Goal: Transaction & Acquisition: Purchase product/service

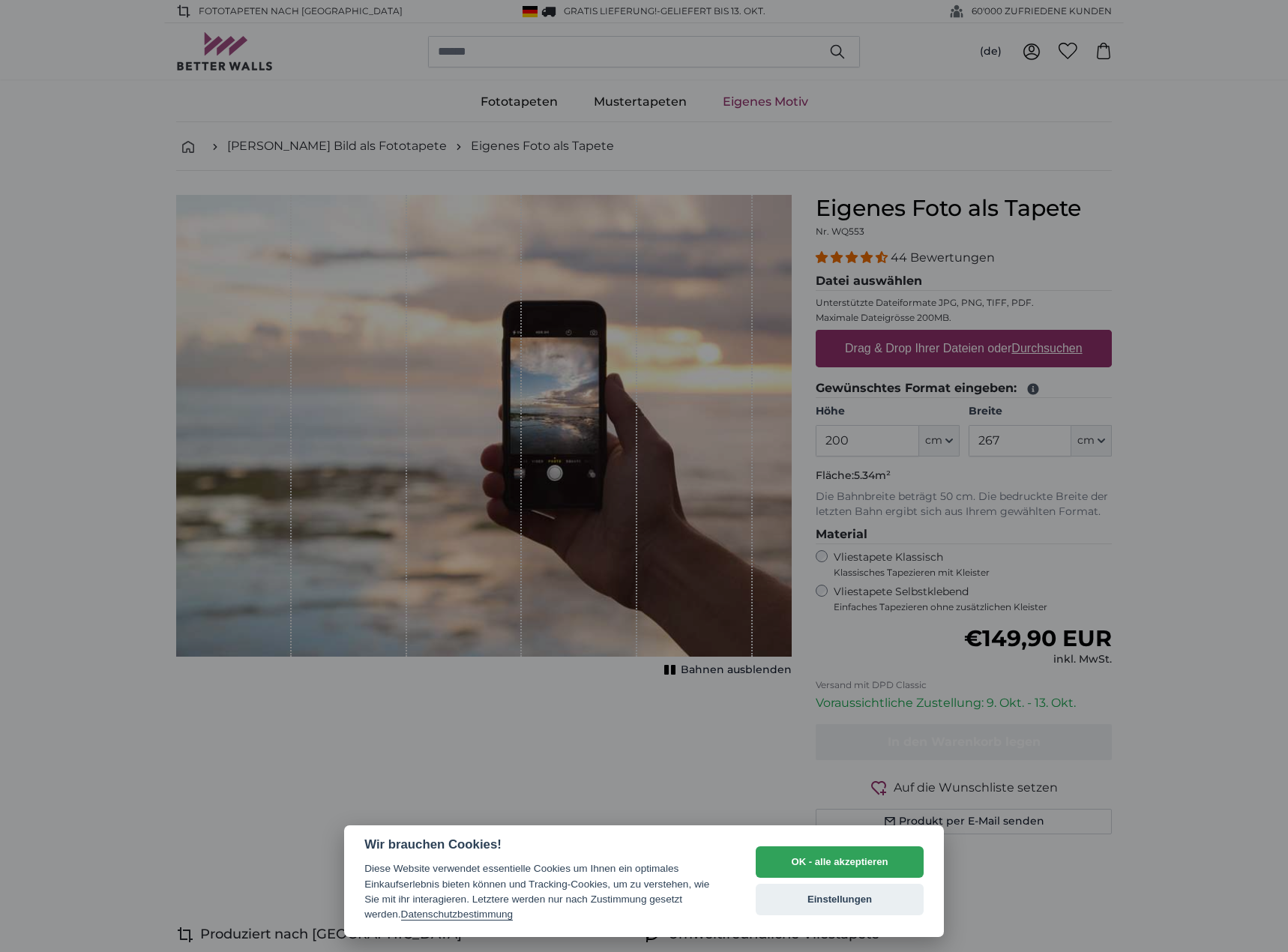
click at [857, 854] on button "OK - alle akzeptieren" at bounding box center [840, 861] width 168 height 32
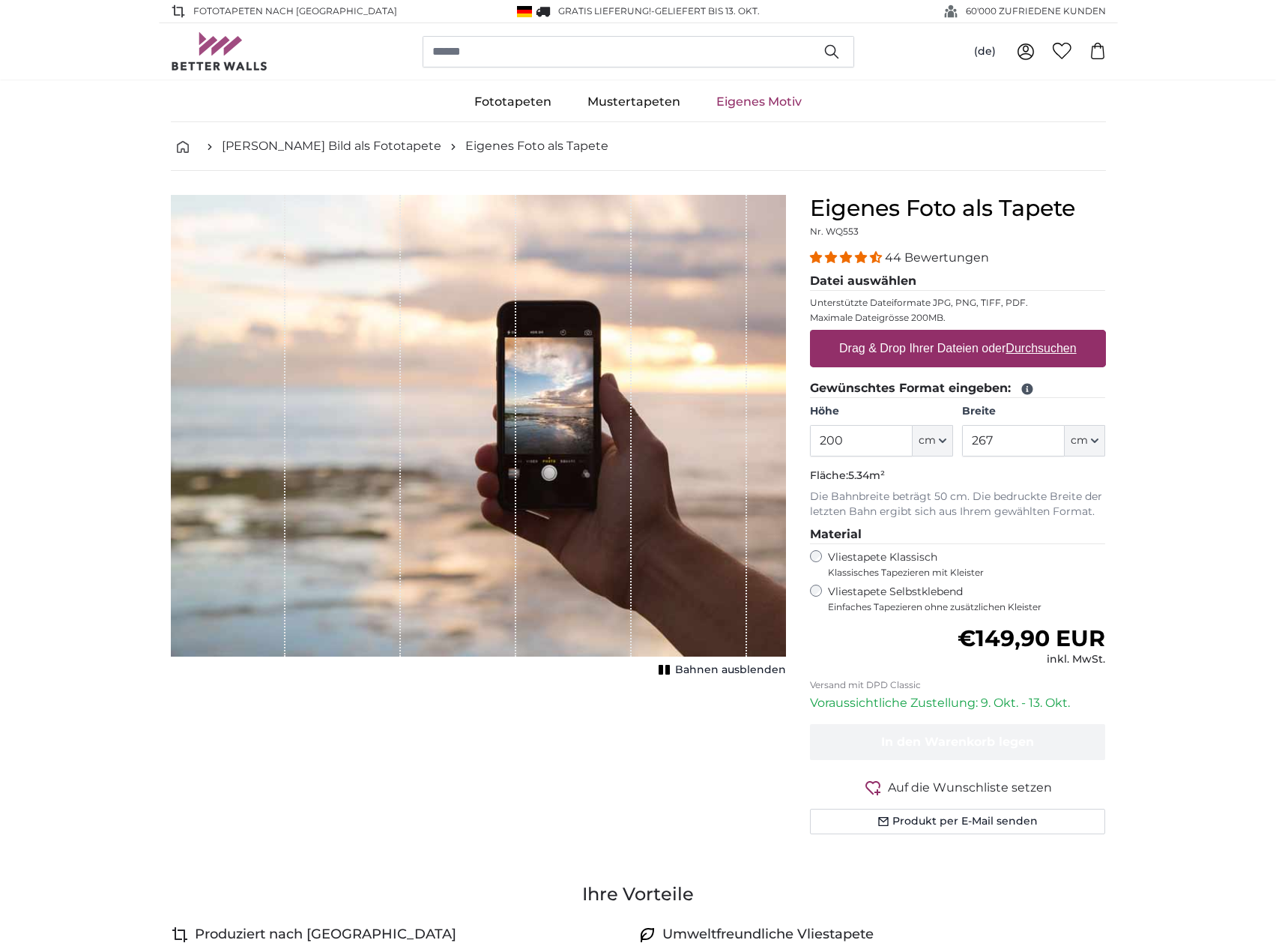
click at [1039, 345] on u "Durchsuchen" at bounding box center [1041, 348] width 70 height 13
click at [1039, 335] on input "Drag & Drop Ihrer Dateien oder Durchsuchen" at bounding box center [958, 332] width 296 height 5
click at [1047, 354] on u "Durchsuchen" at bounding box center [1041, 348] width 70 height 13
click at [1047, 335] on input "Drag & Drop Ihrer Dateien oder Durchsuchen" at bounding box center [958, 332] width 296 height 5
type input "**********"
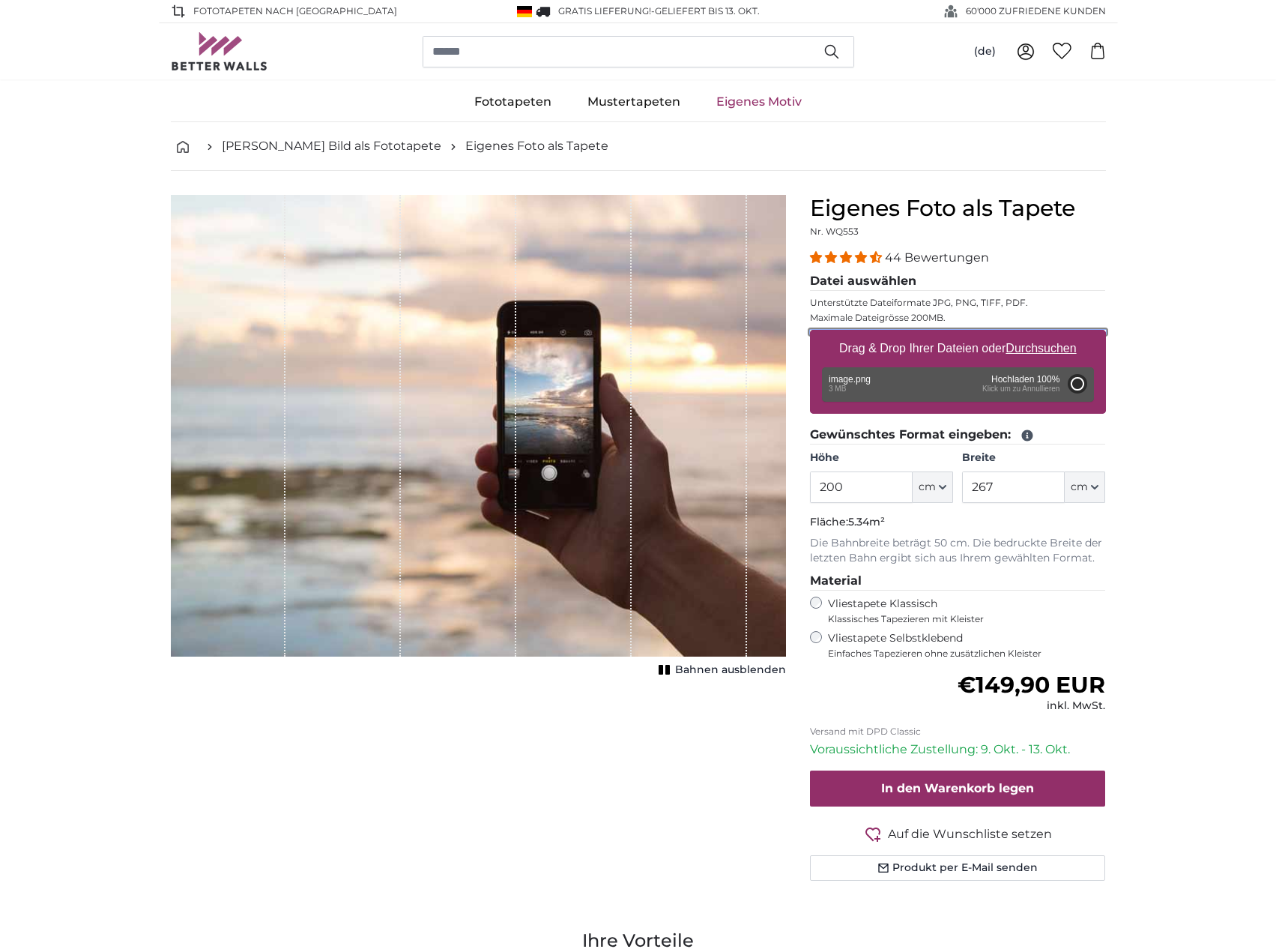
type input "66"
type input "99"
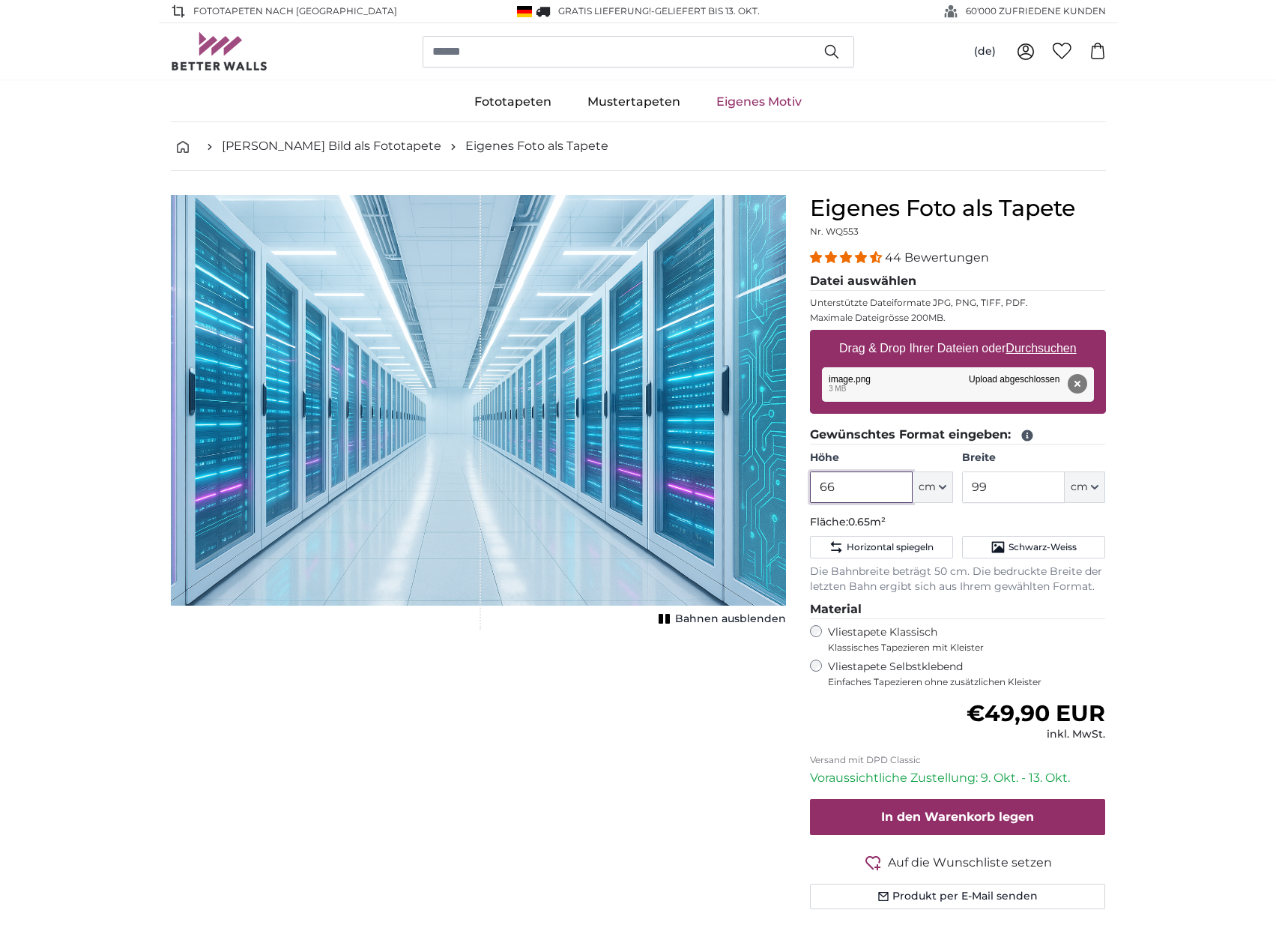
click at [878, 495] on input "66" at bounding box center [861, 487] width 103 height 32
type input "300"
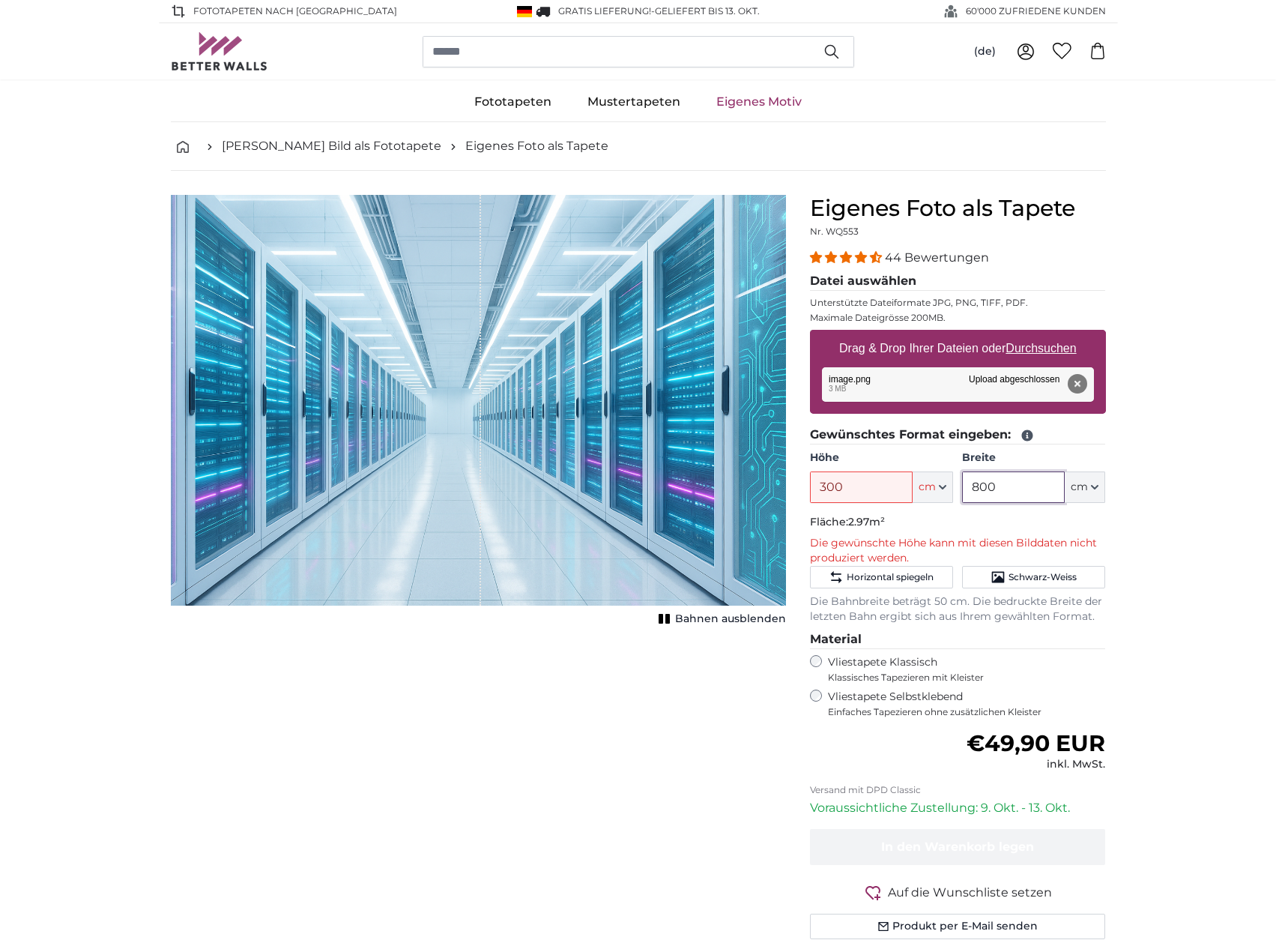
type input "800"
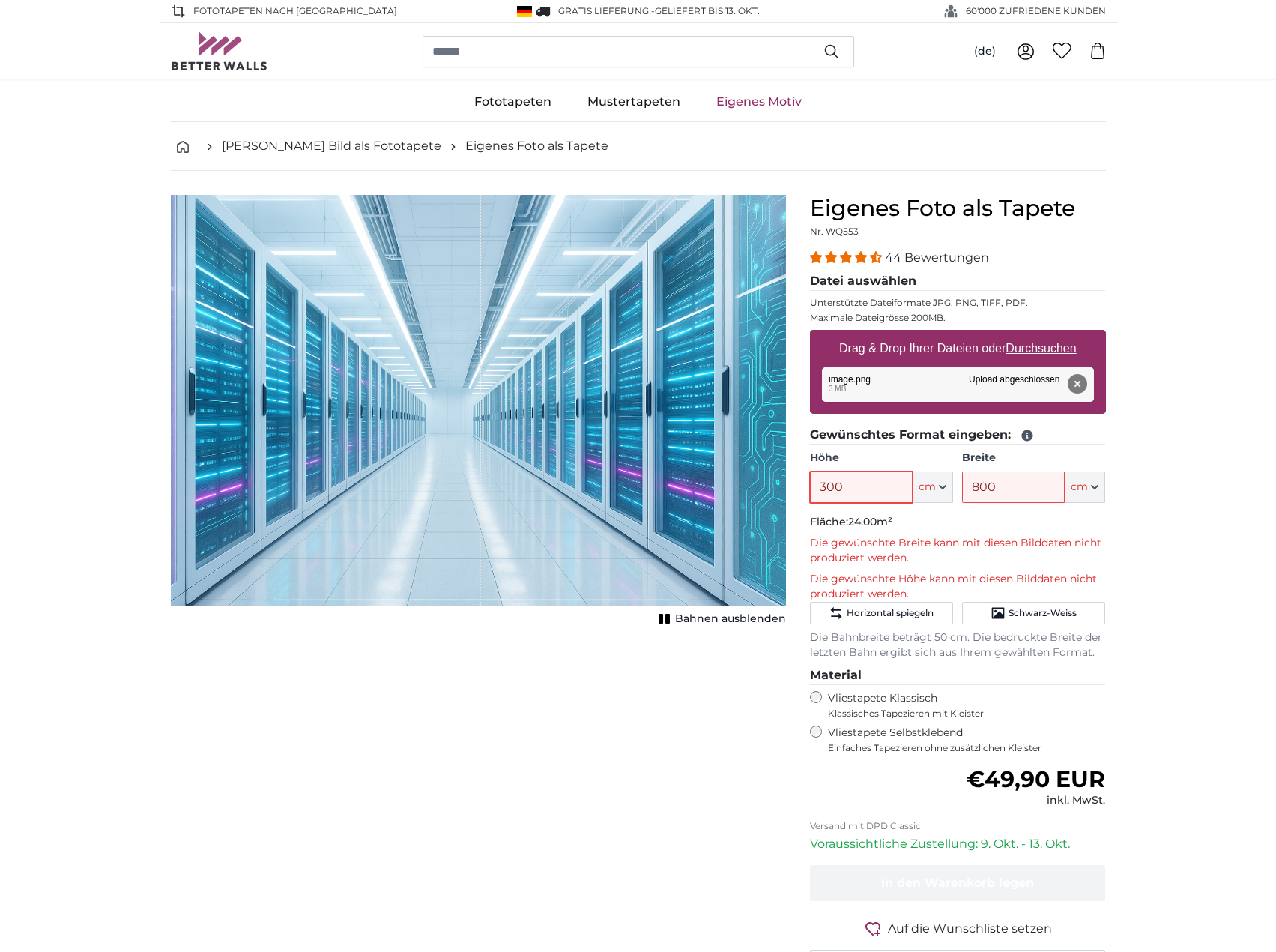
click at [853, 482] on input "300" at bounding box center [861, 487] width 103 height 32
click at [853, 482] on input "300" at bounding box center [861, 487] width 103 height 32
type input "200"
type input "100"
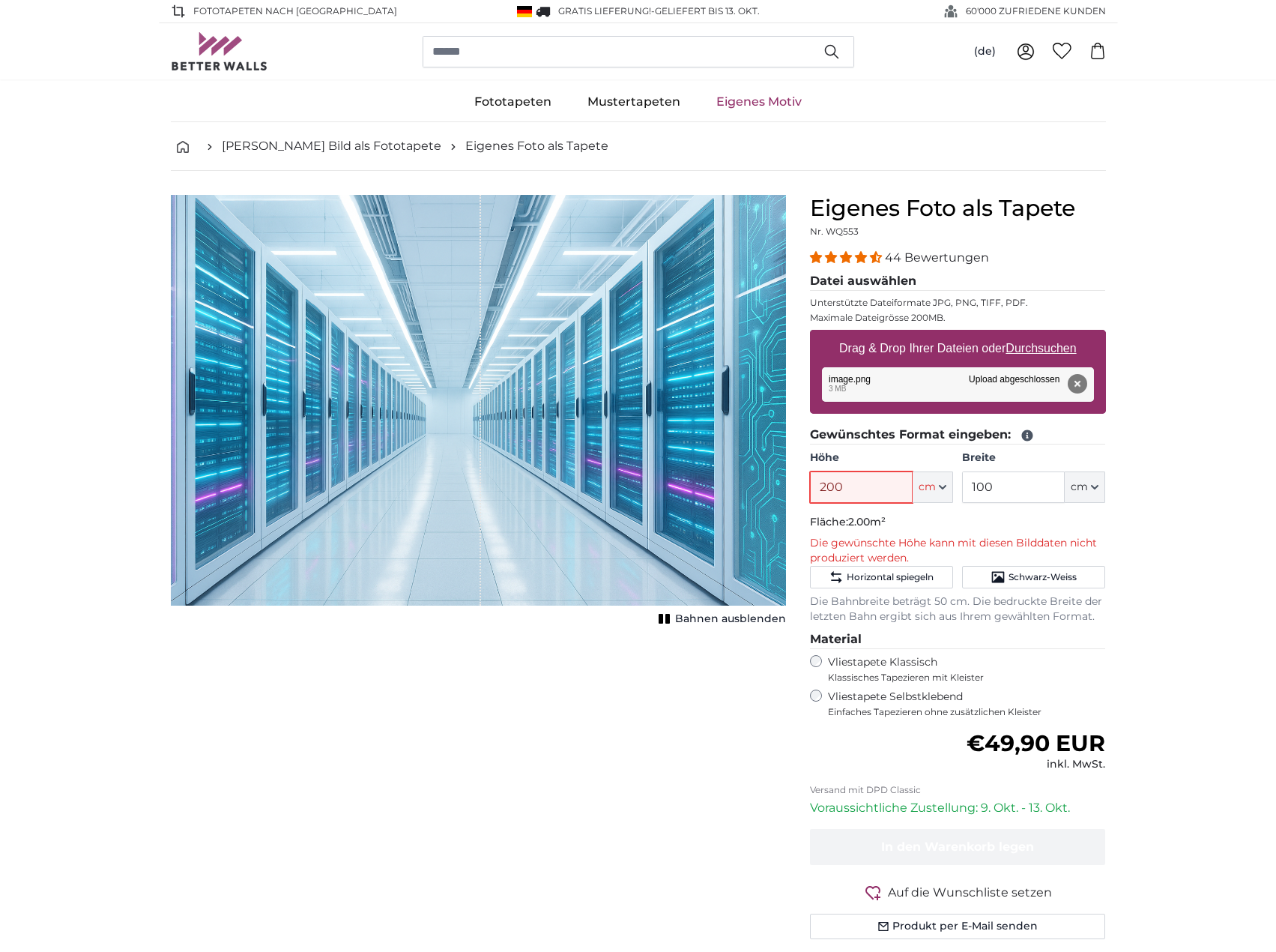
click at [853, 482] on input "200" at bounding box center [861, 487] width 103 height 32
click at [853, 482] on input "100" at bounding box center [861, 487] width 103 height 32
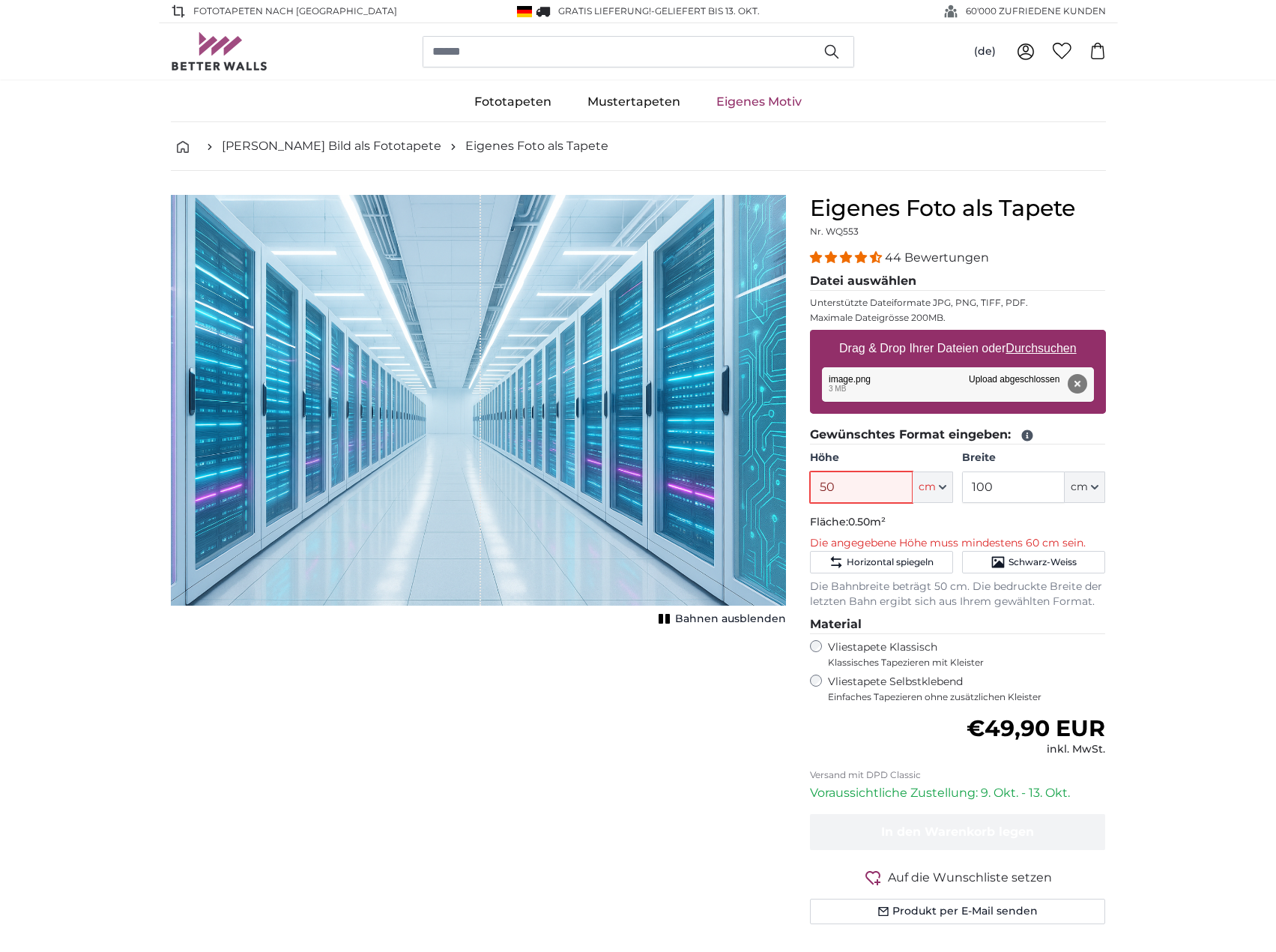
click at [839, 481] on input "50" at bounding box center [861, 487] width 103 height 32
type input "20"
click at [1080, 380] on button "Entfernen" at bounding box center [1077, 384] width 19 height 19
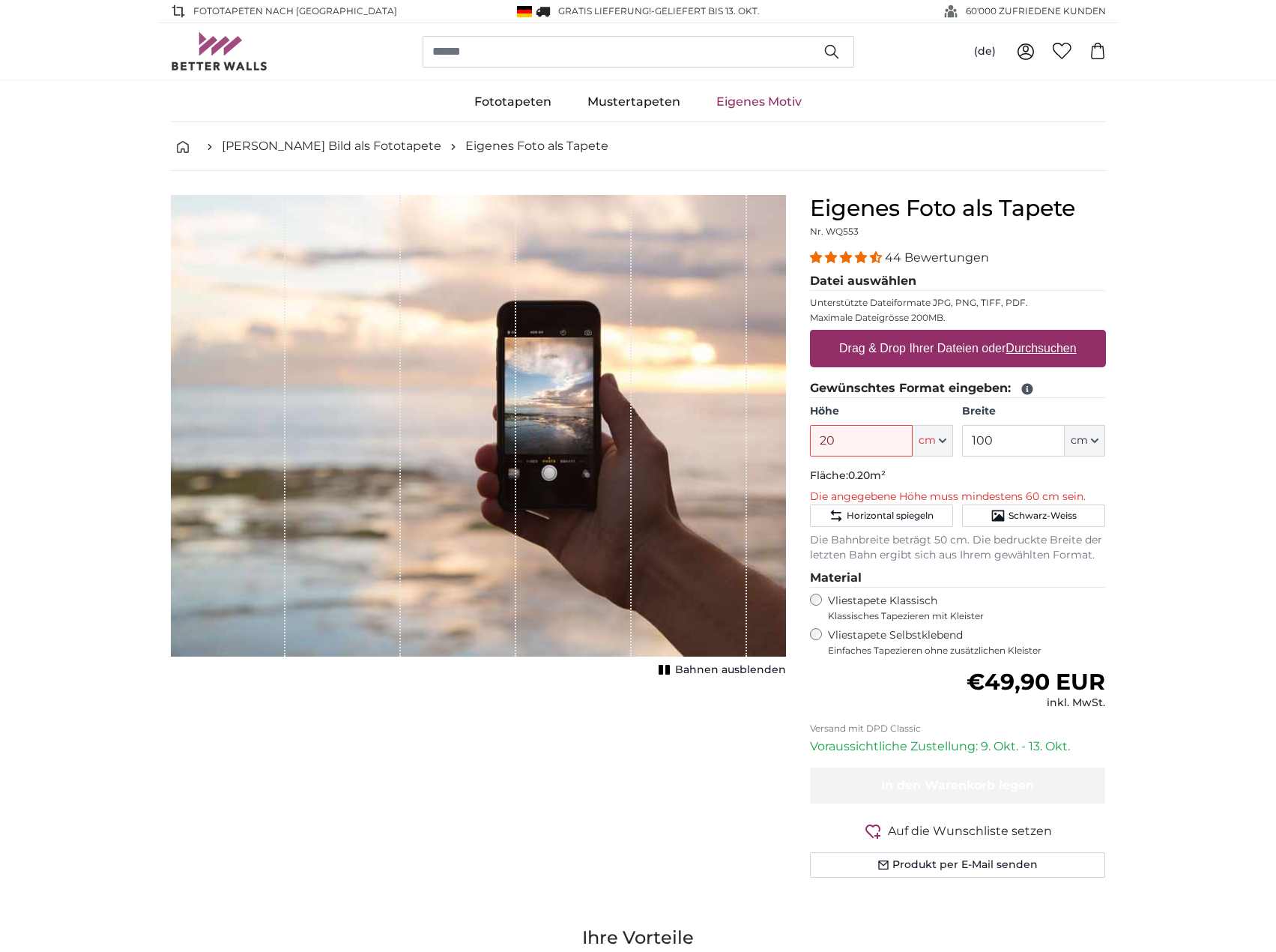
click at [1047, 342] on u "Durchsuchen" at bounding box center [1041, 348] width 70 height 13
click at [1047, 335] on input "Drag & Drop Ihrer Dateien oder Durchsuchen" at bounding box center [958, 332] width 296 height 5
type input "**********"
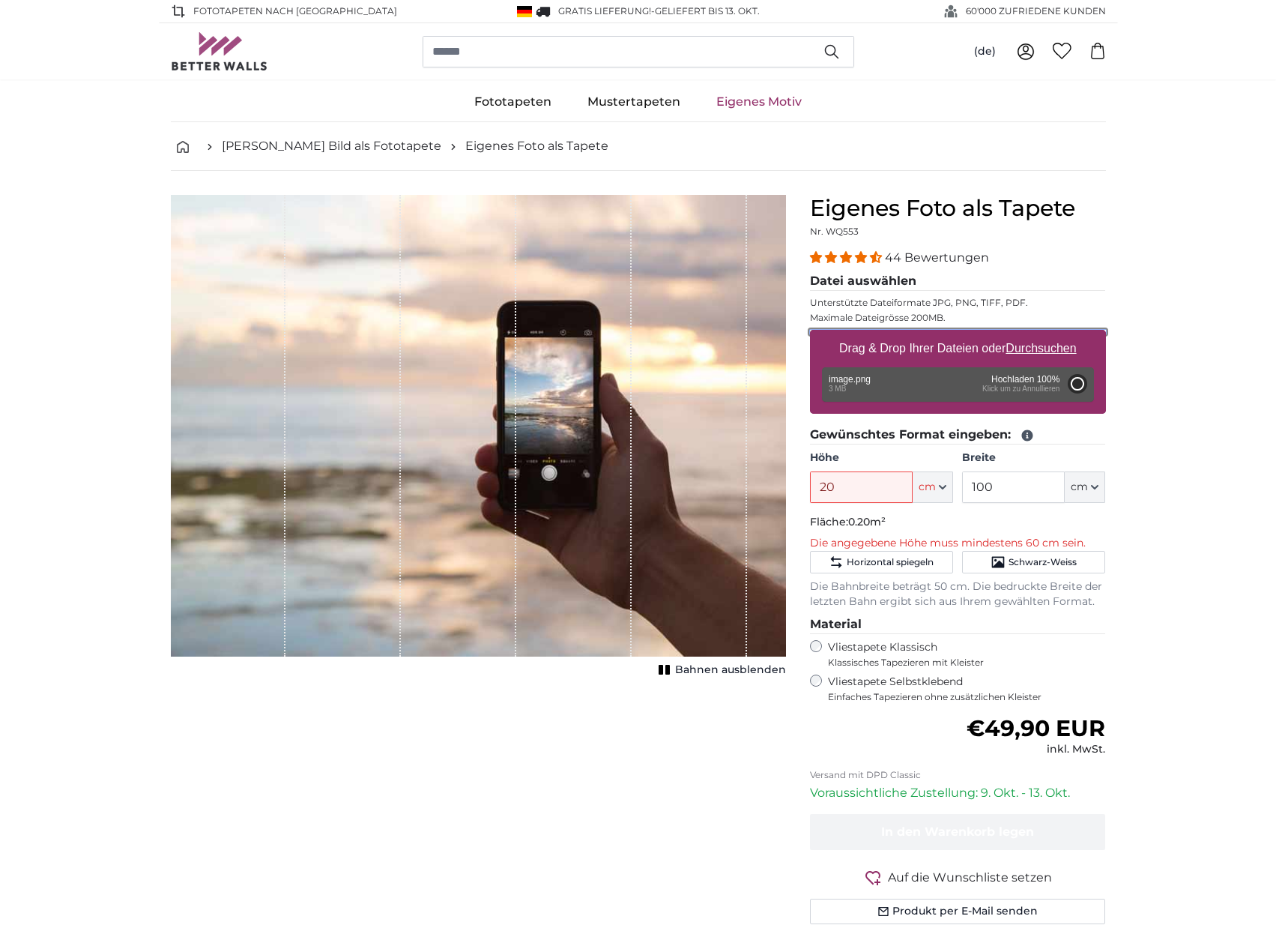
type input "66"
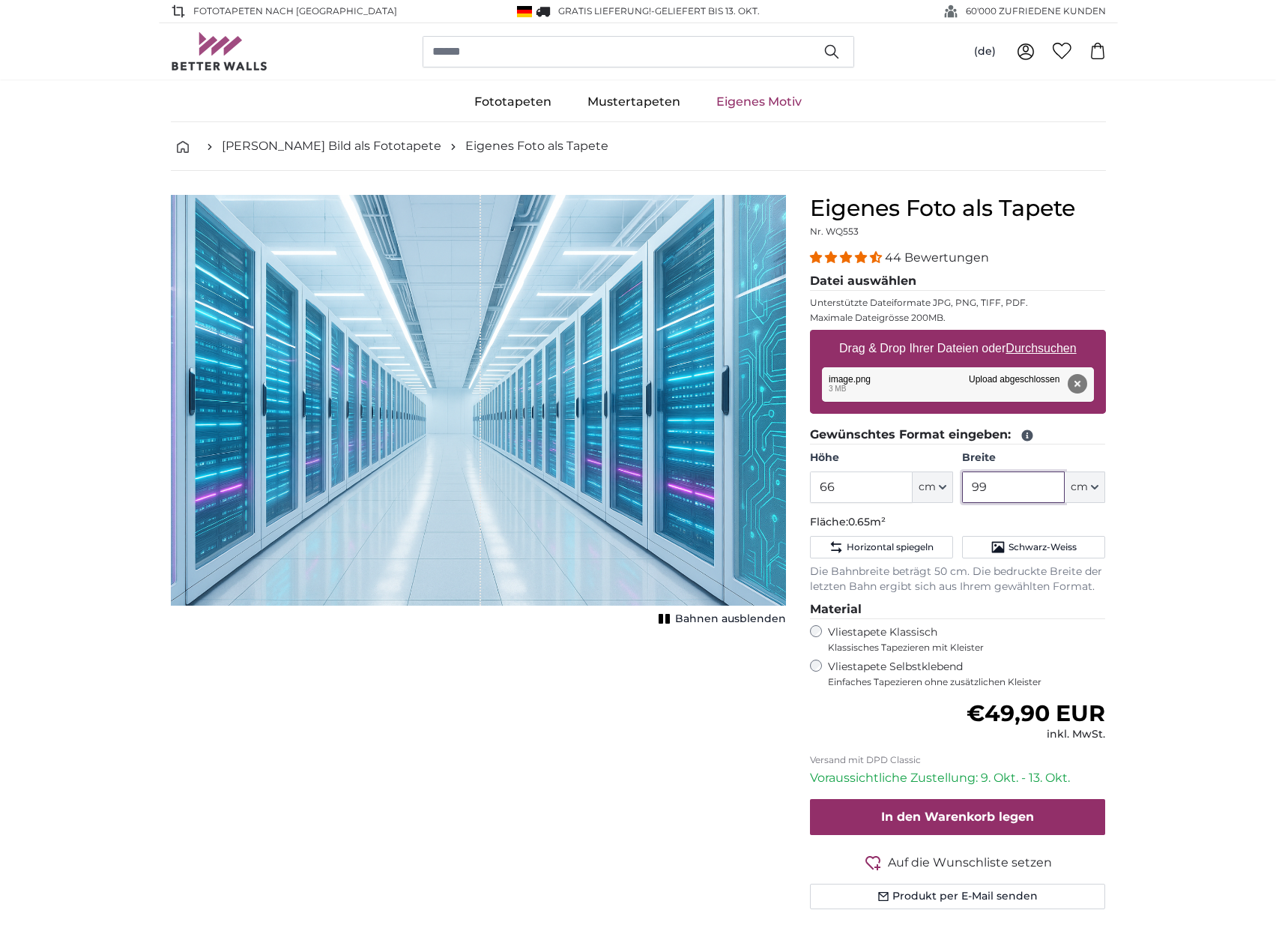
click at [1038, 490] on input "99" at bounding box center [1013, 487] width 103 height 32
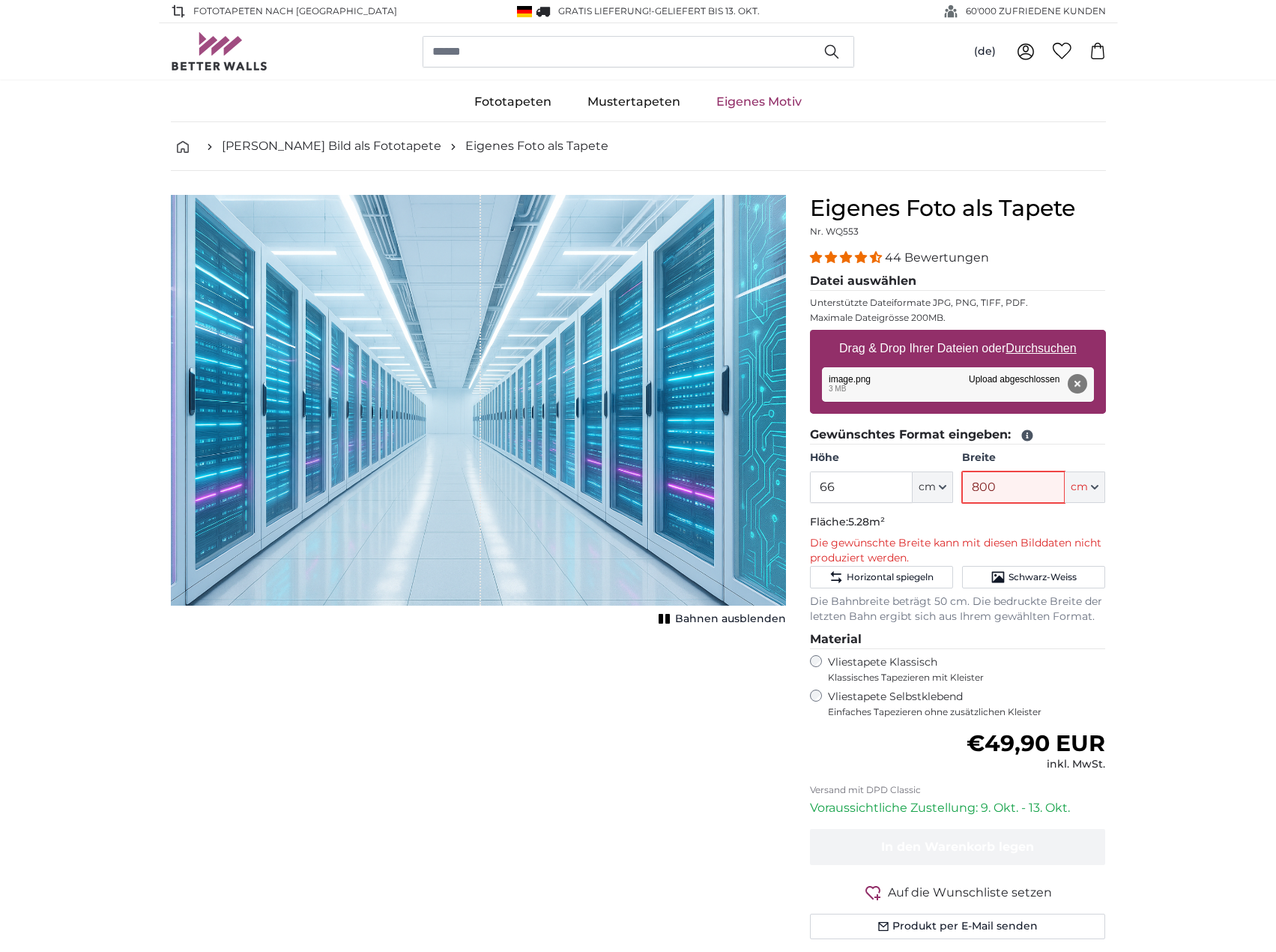
type input "800"
click at [1080, 382] on button "Entfernen" at bounding box center [1077, 384] width 19 height 19
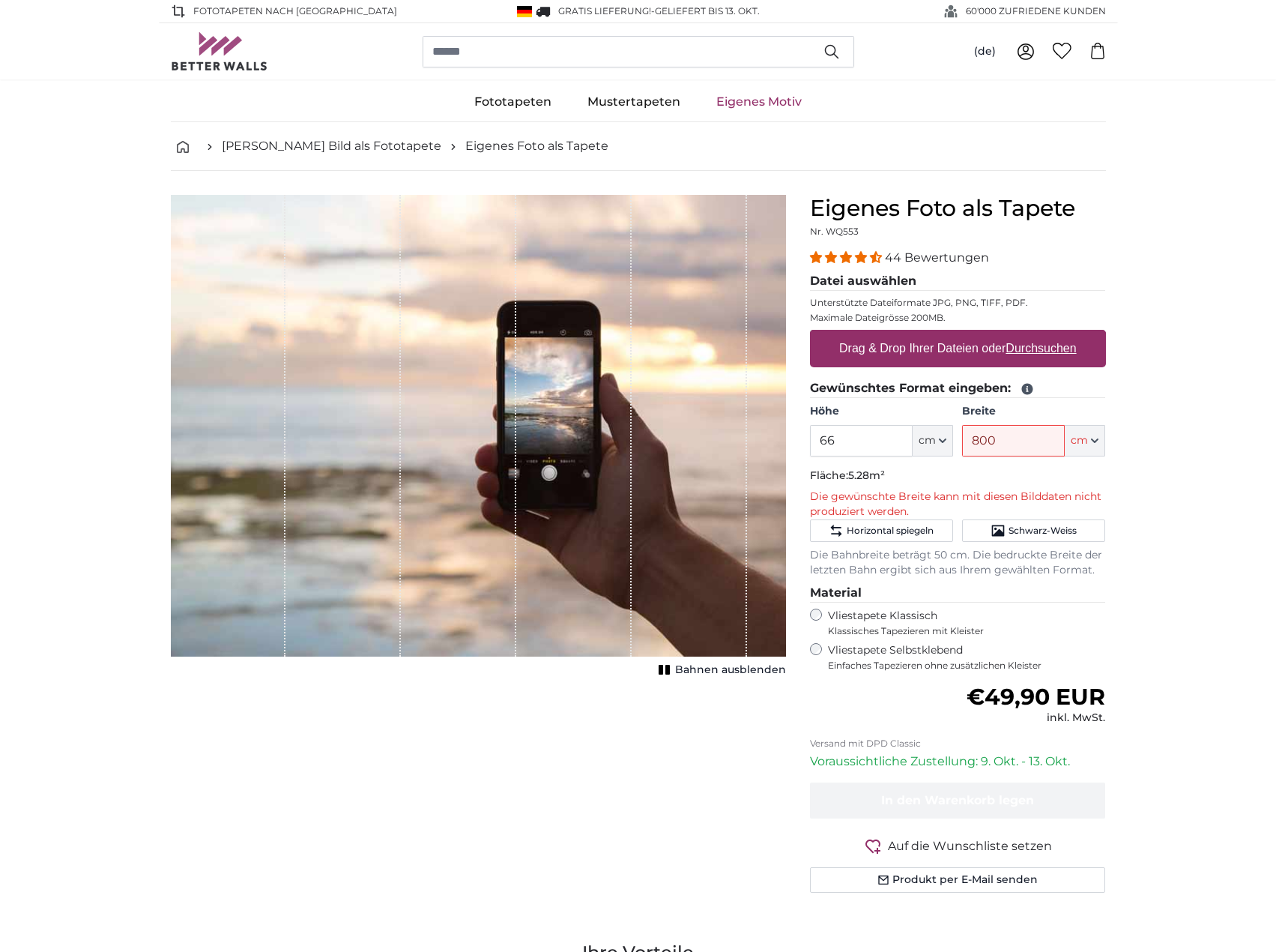
click at [1054, 350] on u "Durchsuchen" at bounding box center [1041, 348] width 70 height 13
click at [1054, 335] on input "Drag & Drop Ihrer Dateien oder Durchsuchen" at bounding box center [958, 332] width 296 height 5
type input "**********"
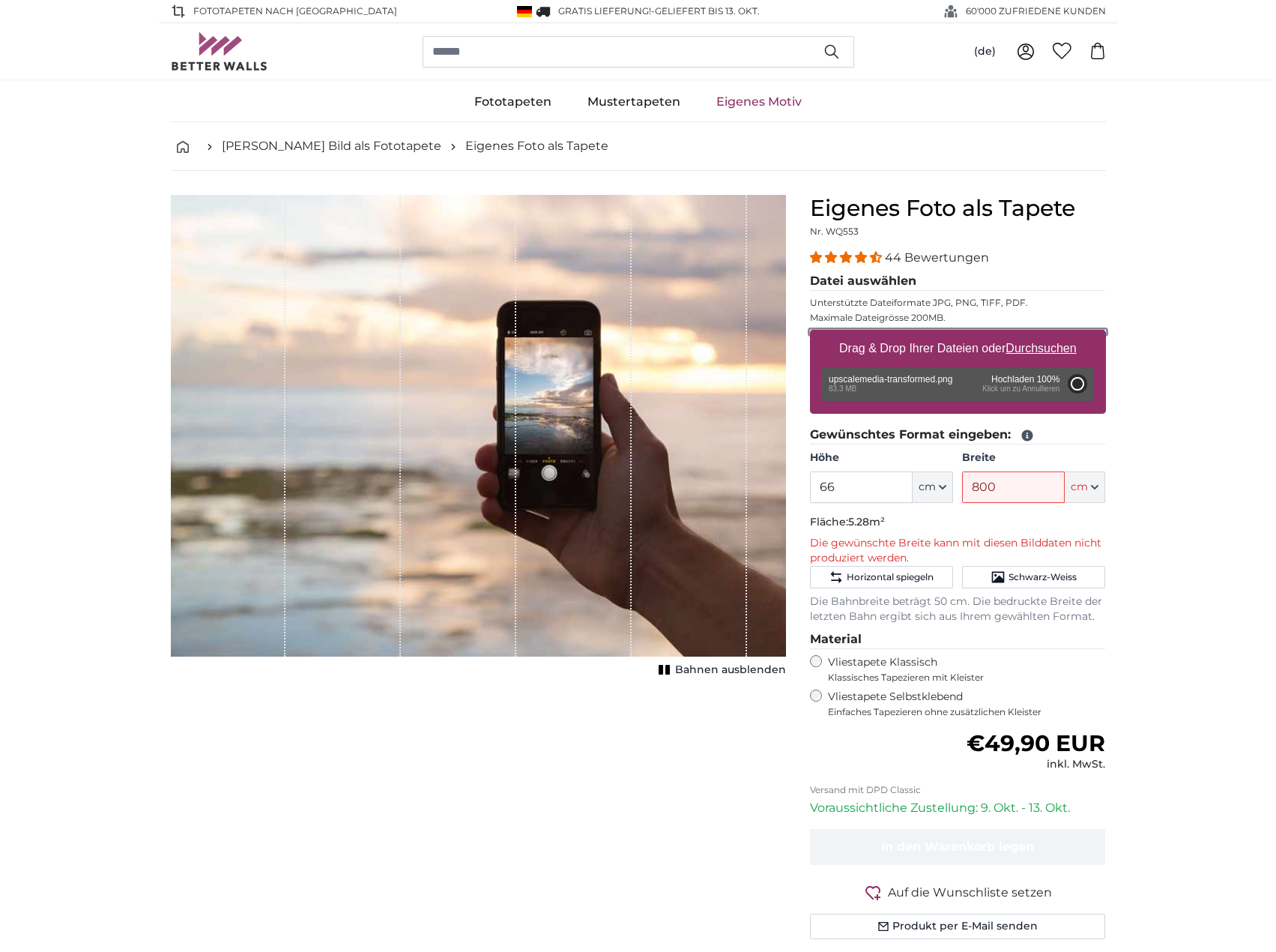
type input "200"
type input "300"
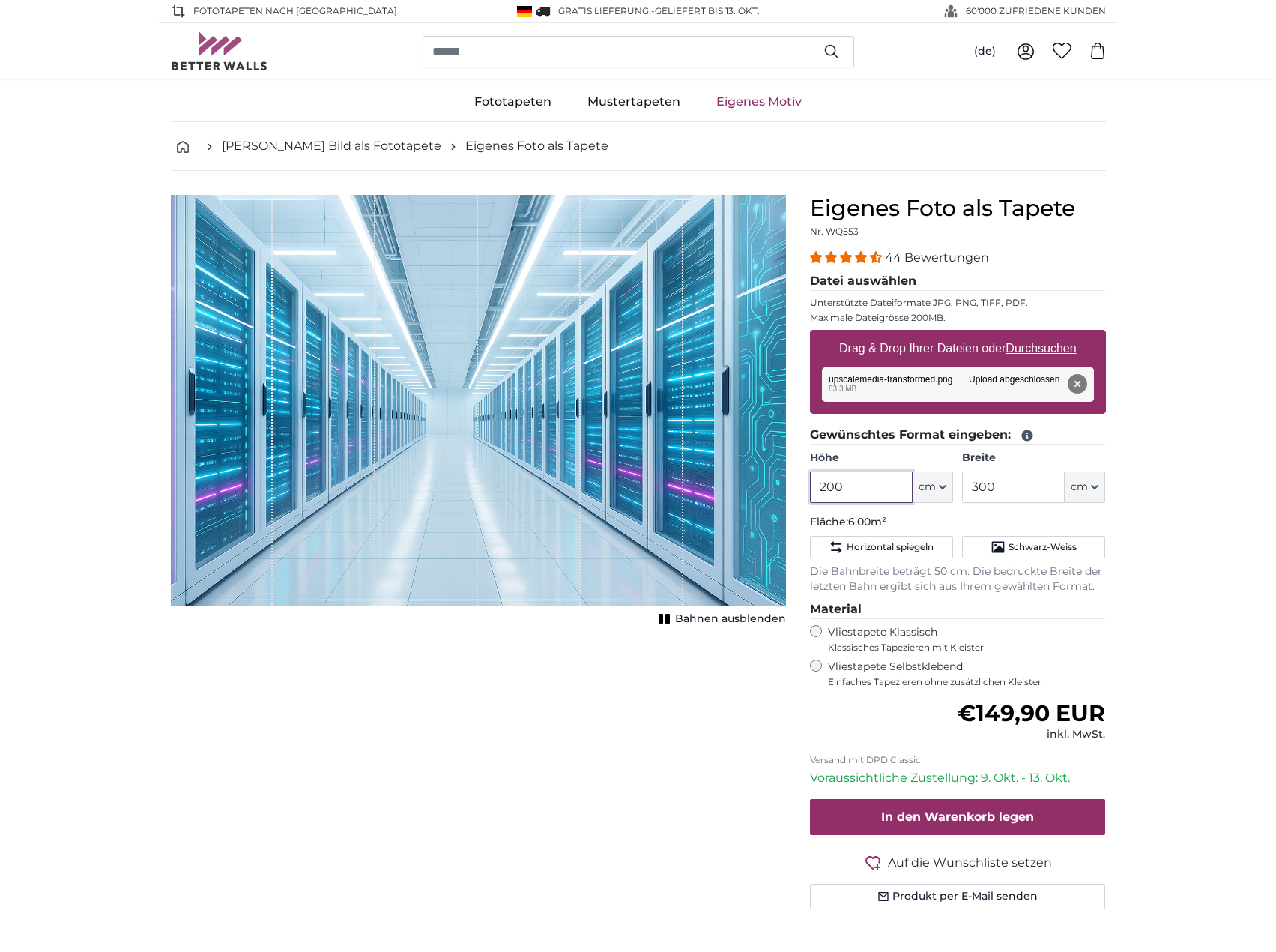
click at [857, 481] on input "200" at bounding box center [861, 487] width 103 height 32
type input "300"
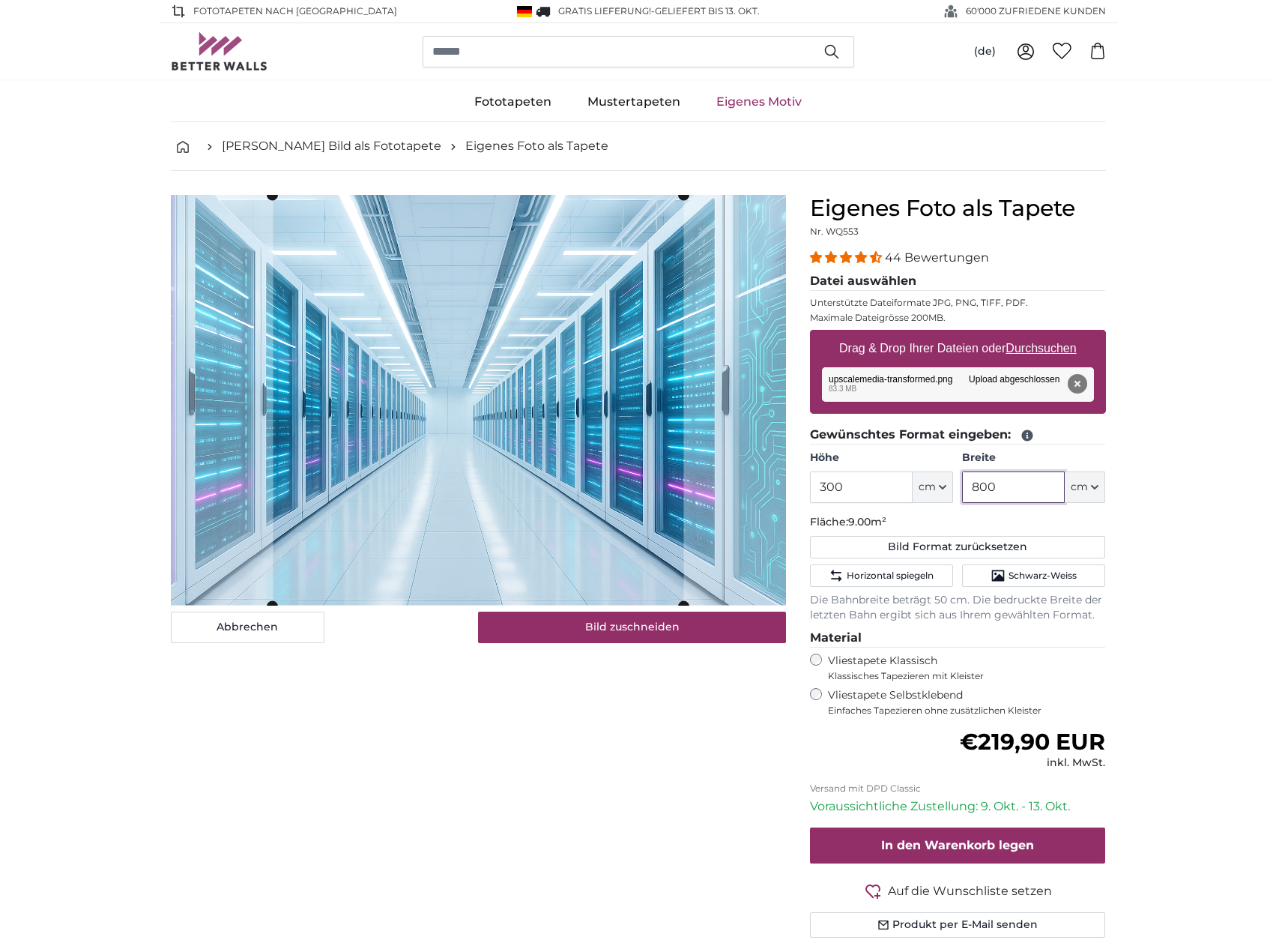
type input "800"
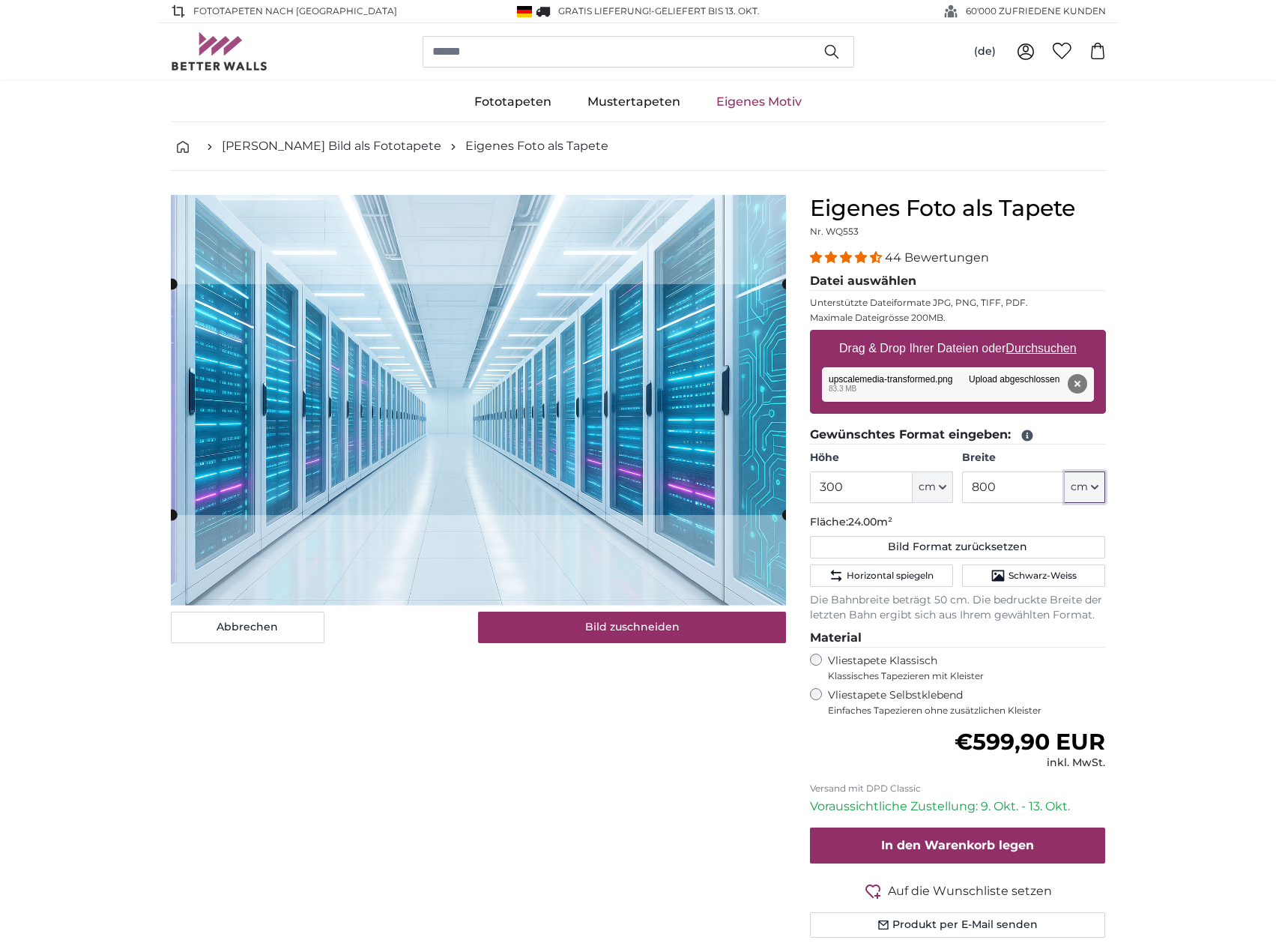
click at [631, 491] on cropper-handle at bounding box center [478, 399] width 615 height 231
click at [663, 634] on button "Bild zuschneiden" at bounding box center [632, 627] width 308 height 32
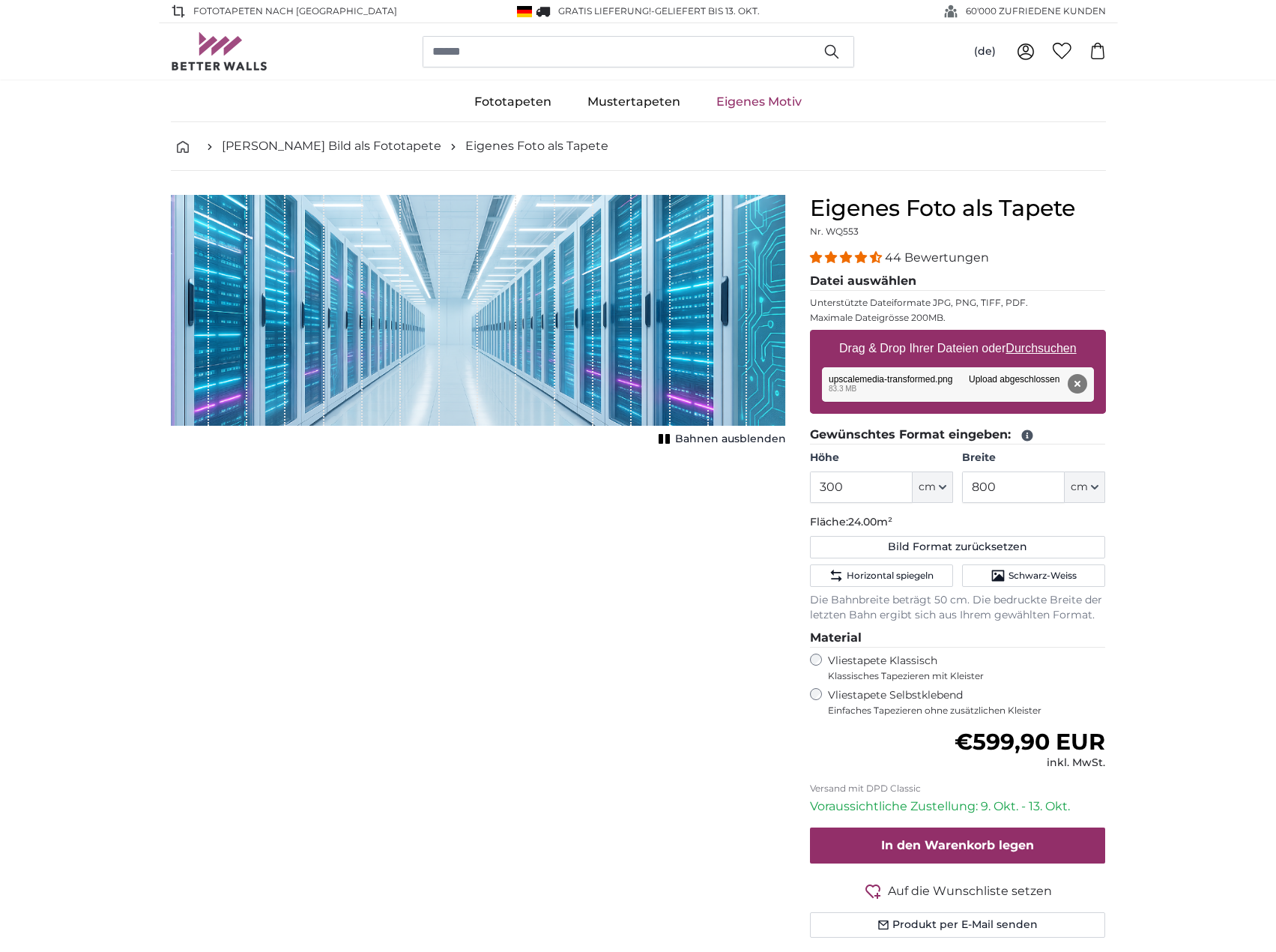
click at [709, 442] on span "Bahnen ausblenden" at bounding box center [731, 439] width 111 height 15
click at [709, 438] on span "Bahnen einblenden" at bounding box center [731, 439] width 110 height 15
click at [1037, 544] on button "Bild Format zurücksetzen" at bounding box center [958, 547] width 296 height 23
type input "200"
type input "300"
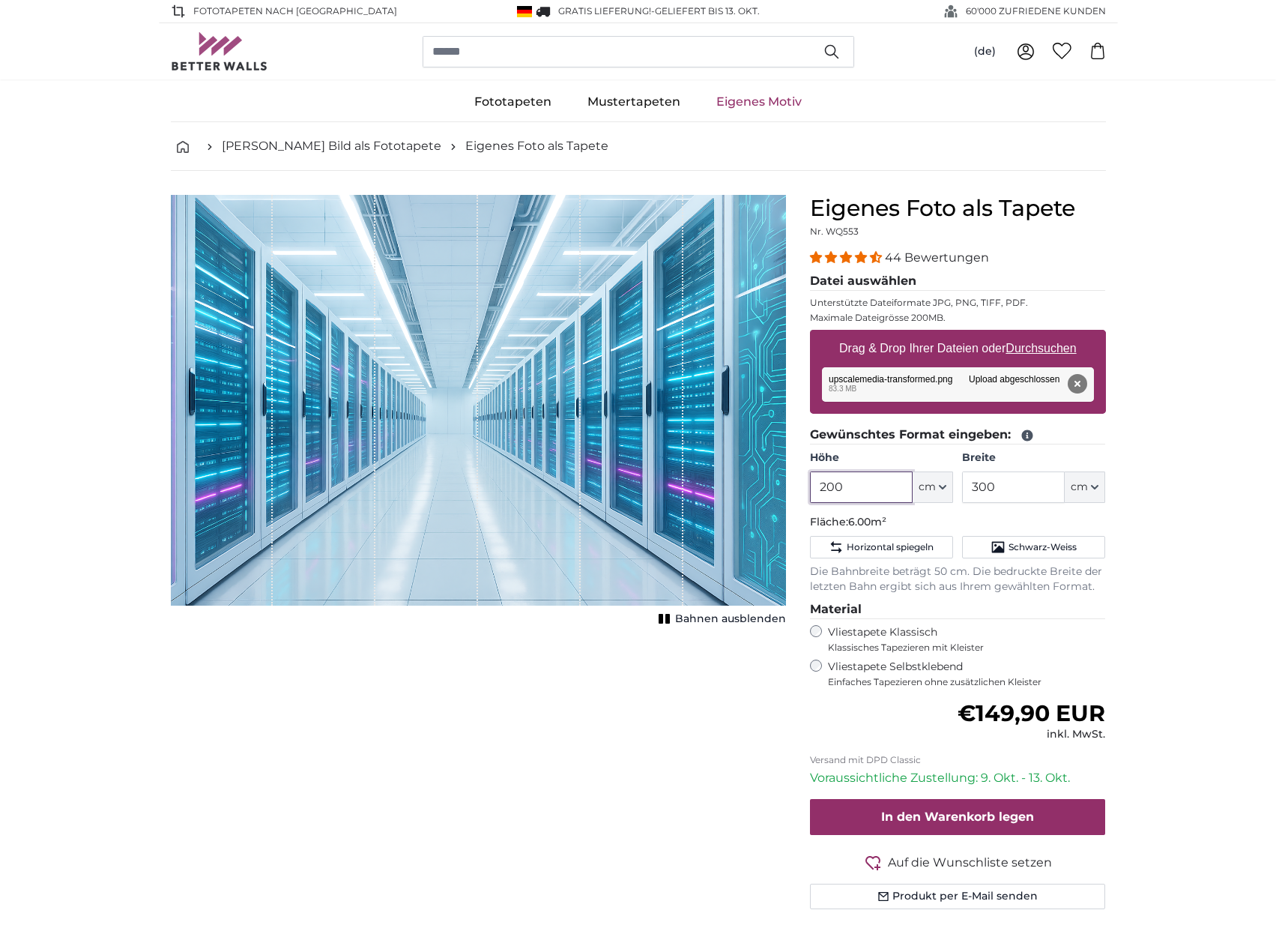
click at [871, 494] on input "200" at bounding box center [861, 487] width 103 height 32
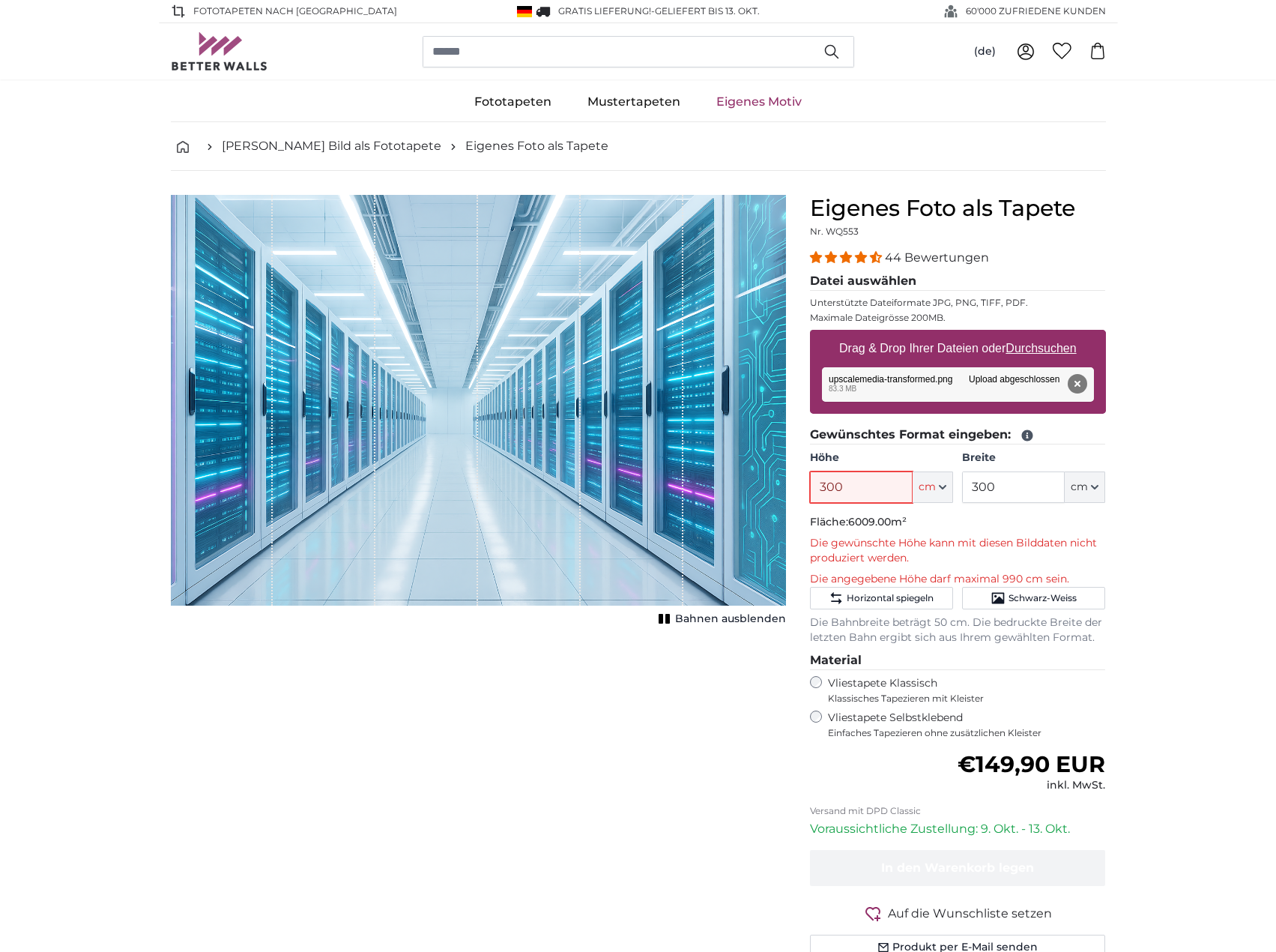
type input "300"
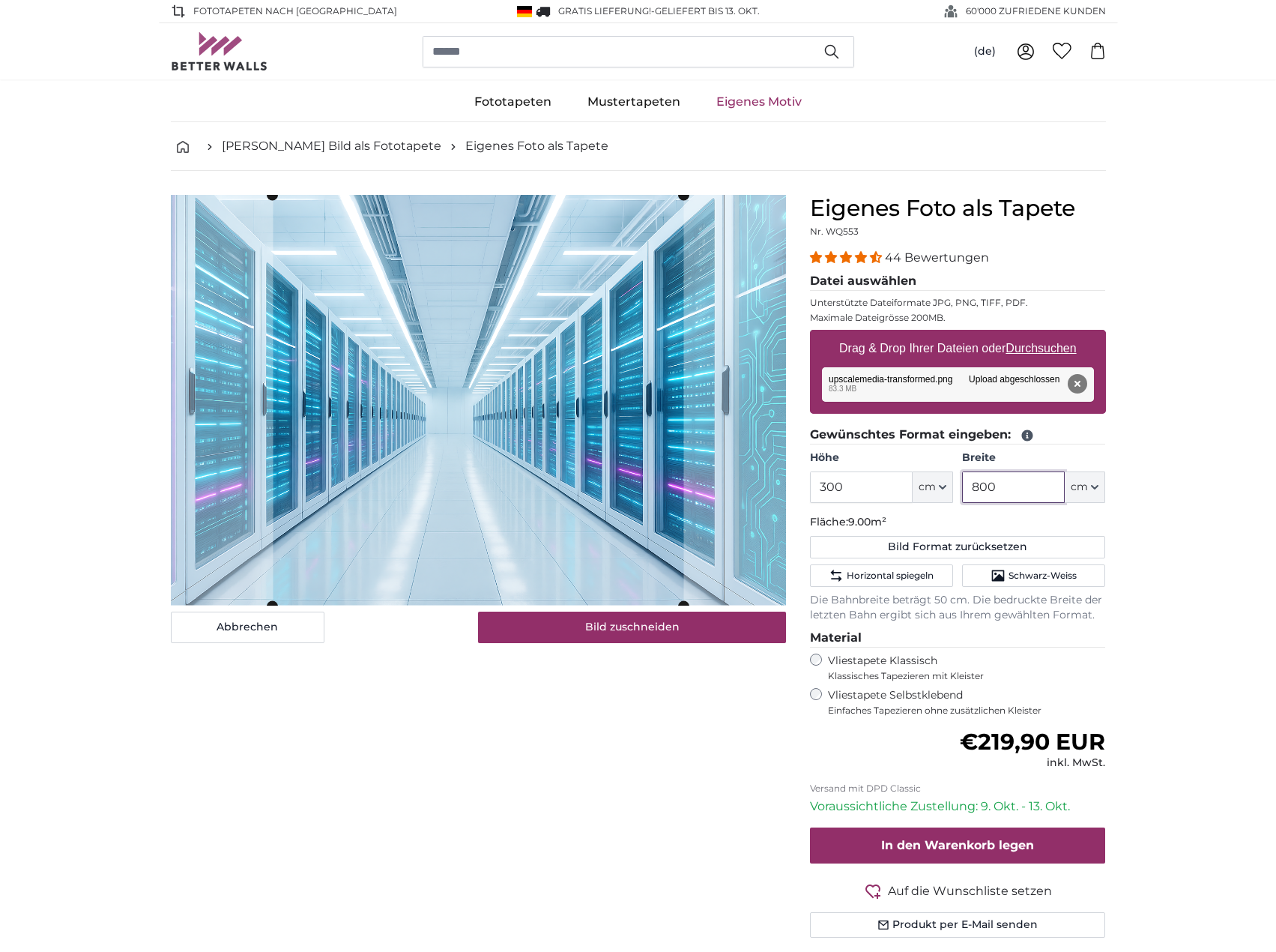
type input "800"
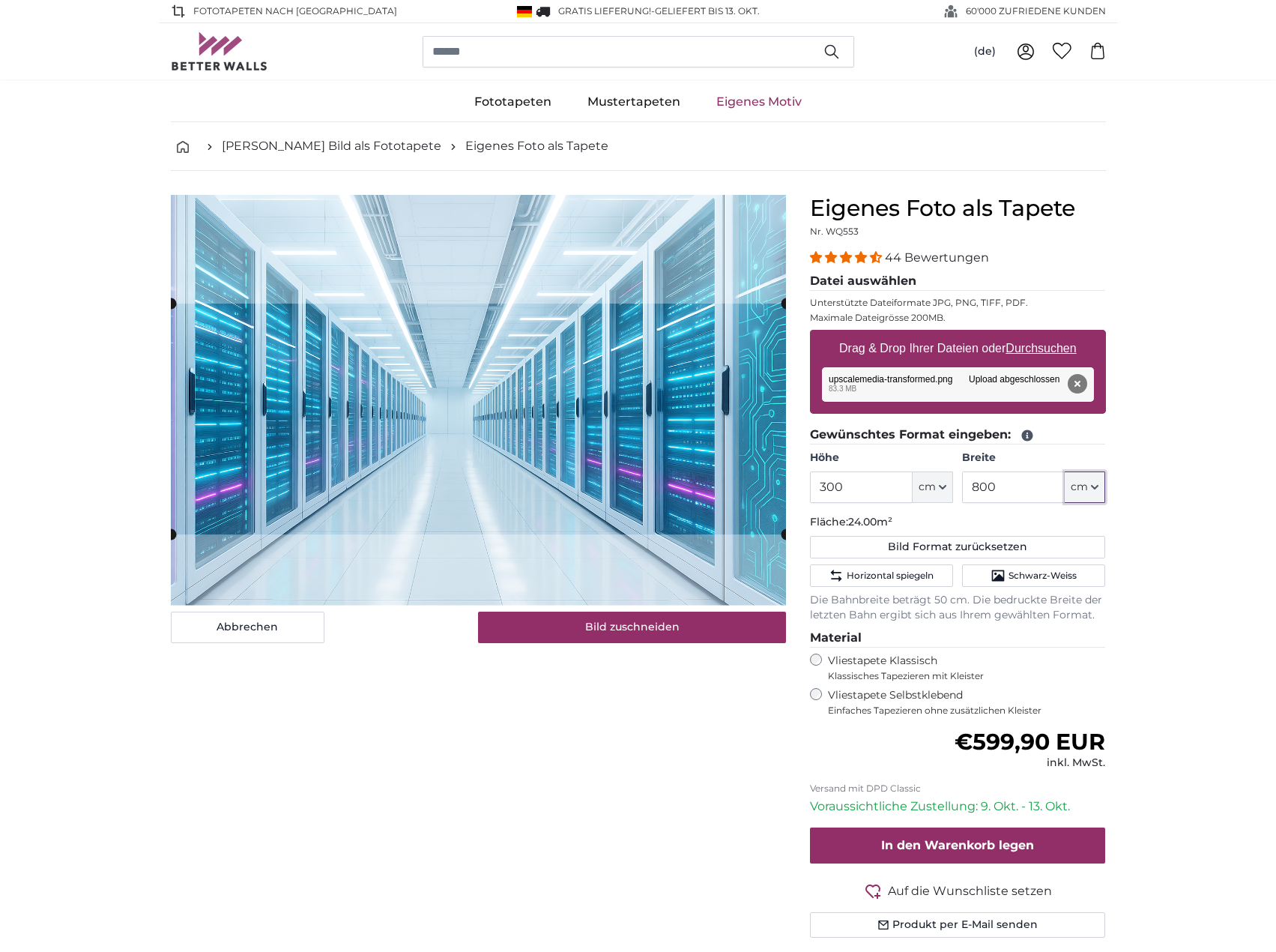
click at [715, 480] on cropper-handle at bounding box center [478, 419] width 615 height 231
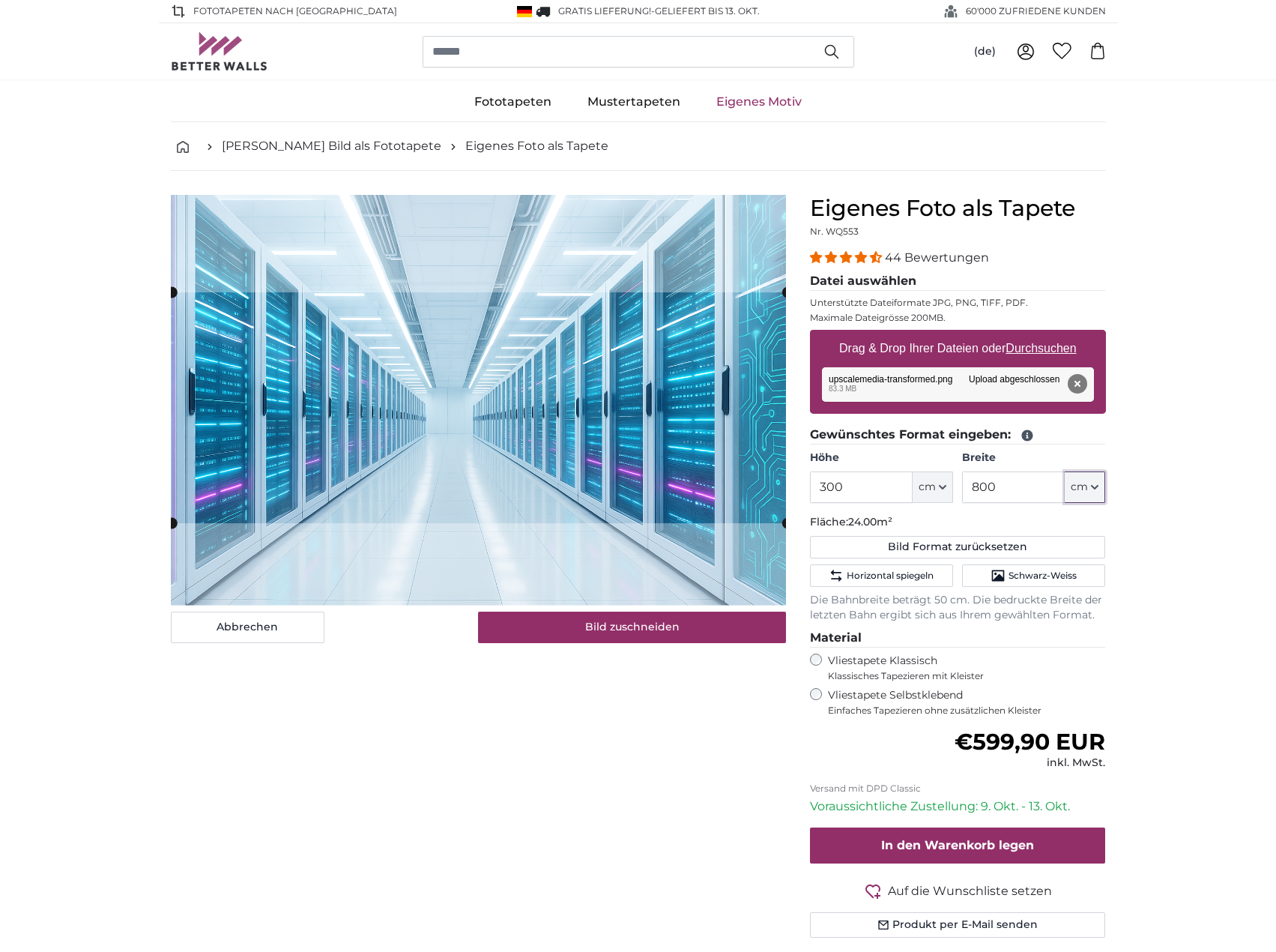
click at [461, 393] on cropper-handle at bounding box center [478, 408] width 615 height 231
click at [615, 624] on button "Bild zuschneiden" at bounding box center [632, 627] width 308 height 32
